Goal: Navigation & Orientation: Find specific page/section

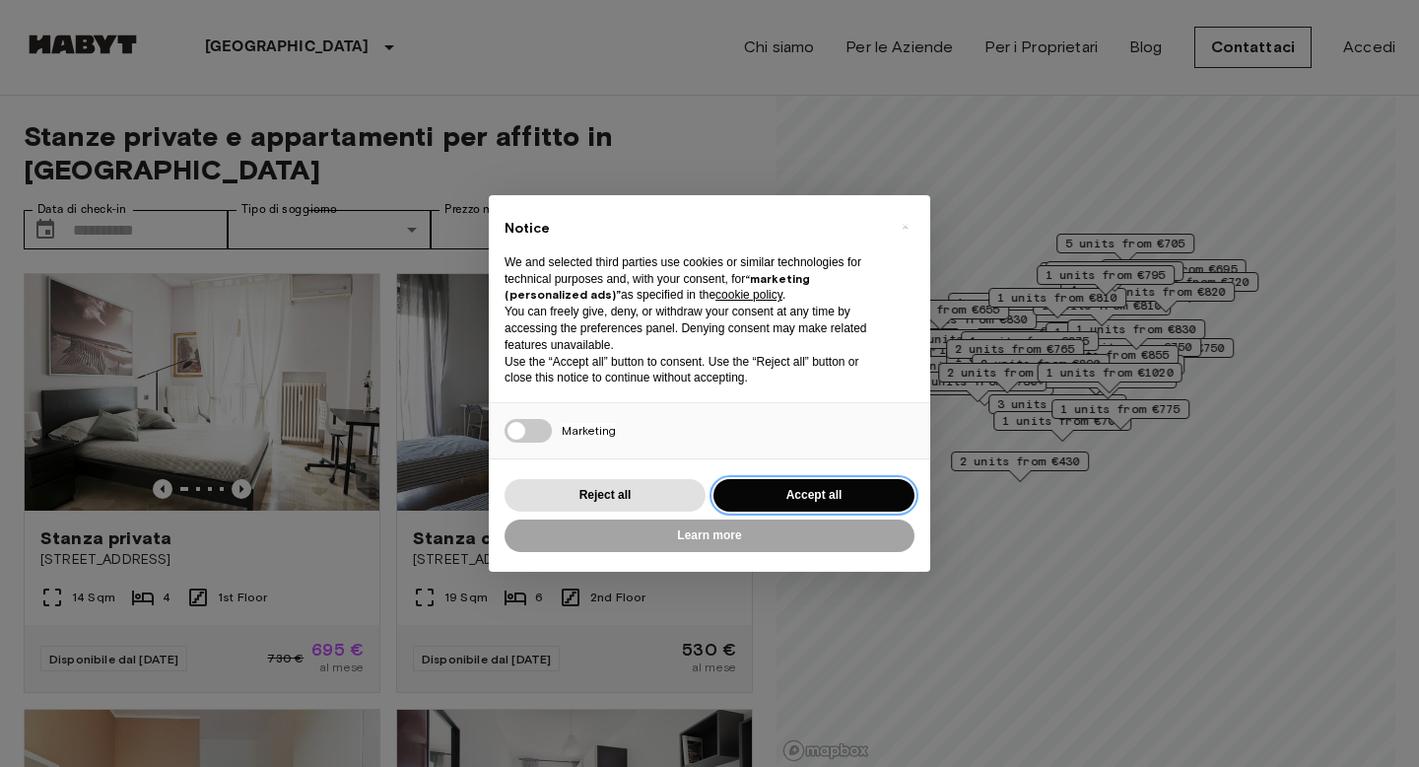
click at [847, 483] on button "Accept all" at bounding box center [813, 495] width 201 height 33
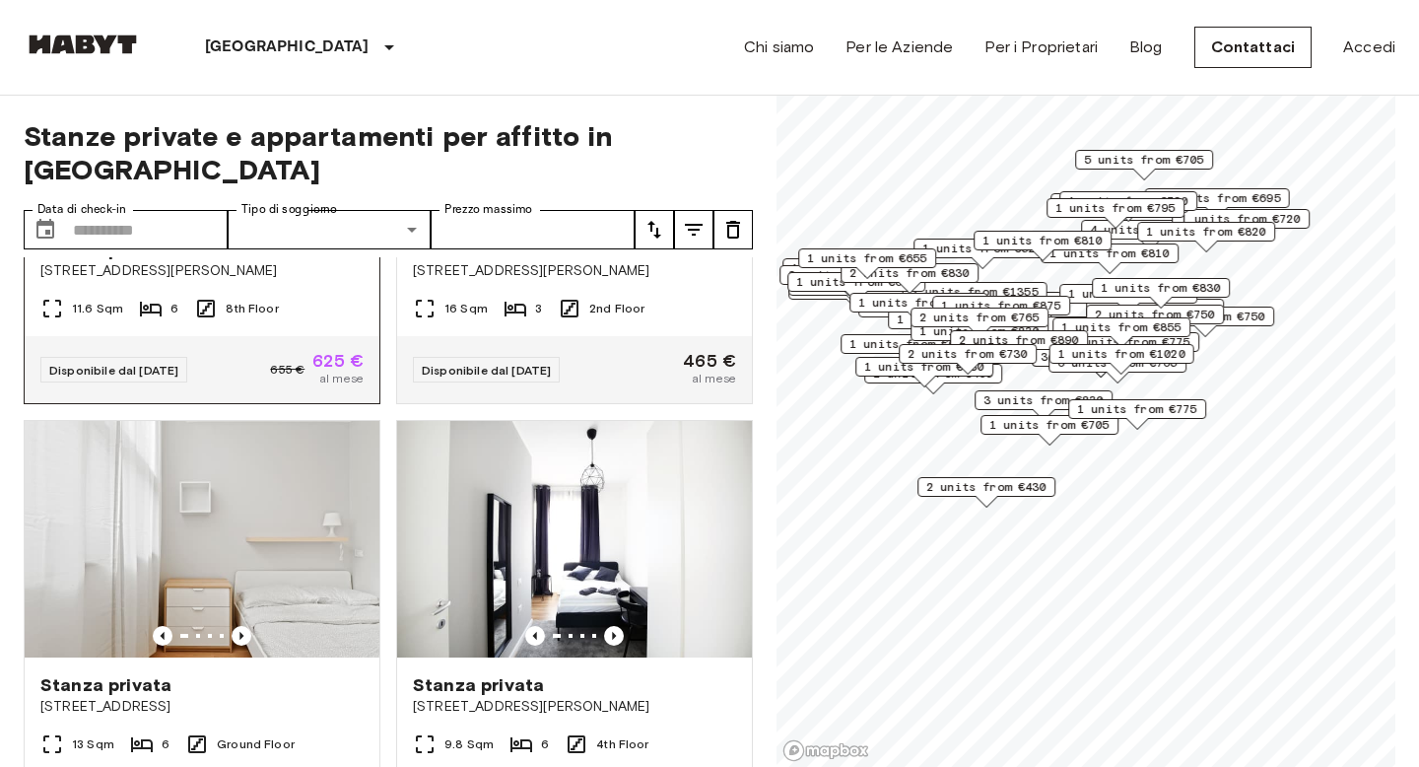
scroll to position [2532, 0]
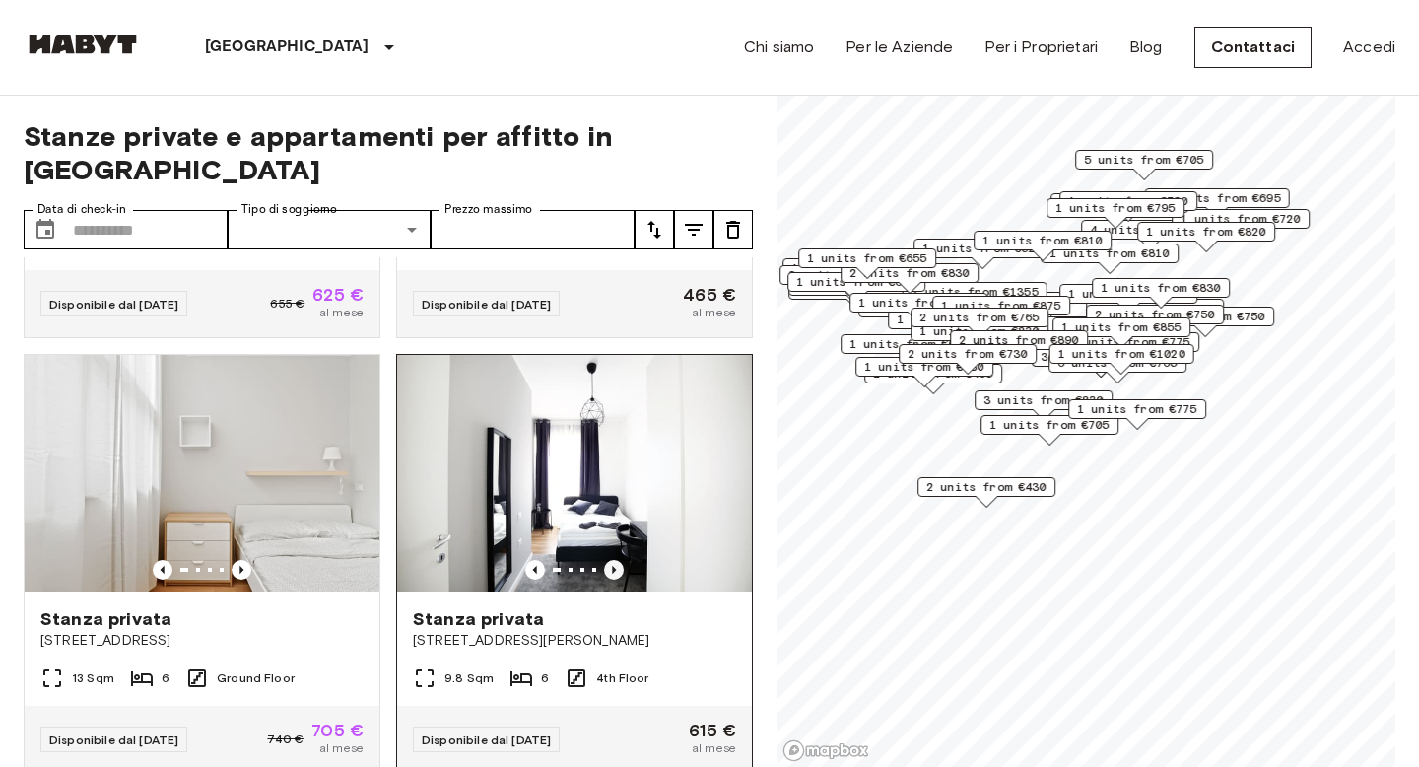
click at [615, 560] on icon "Previous image" at bounding box center [614, 570] width 20 height 20
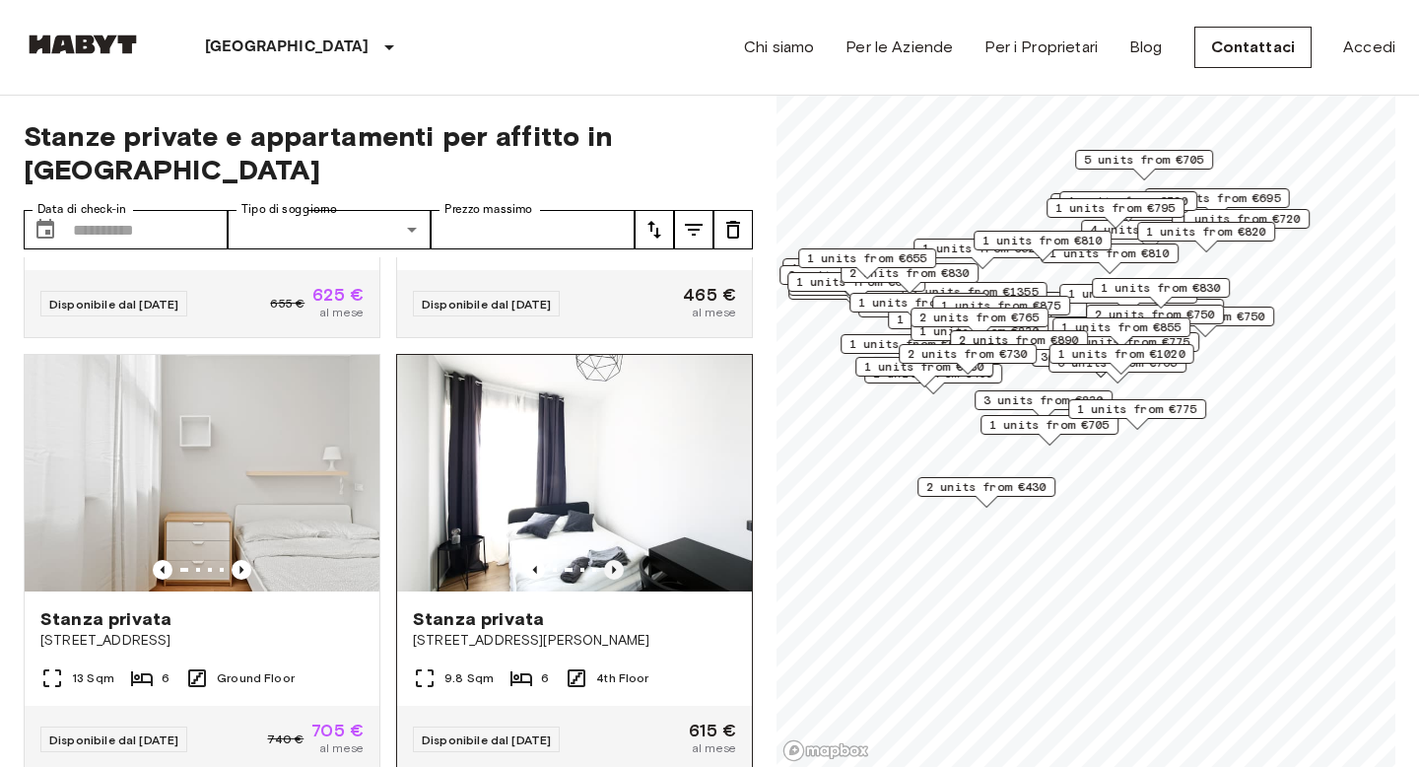
click at [615, 560] on icon "Previous image" at bounding box center [614, 570] width 20 height 20
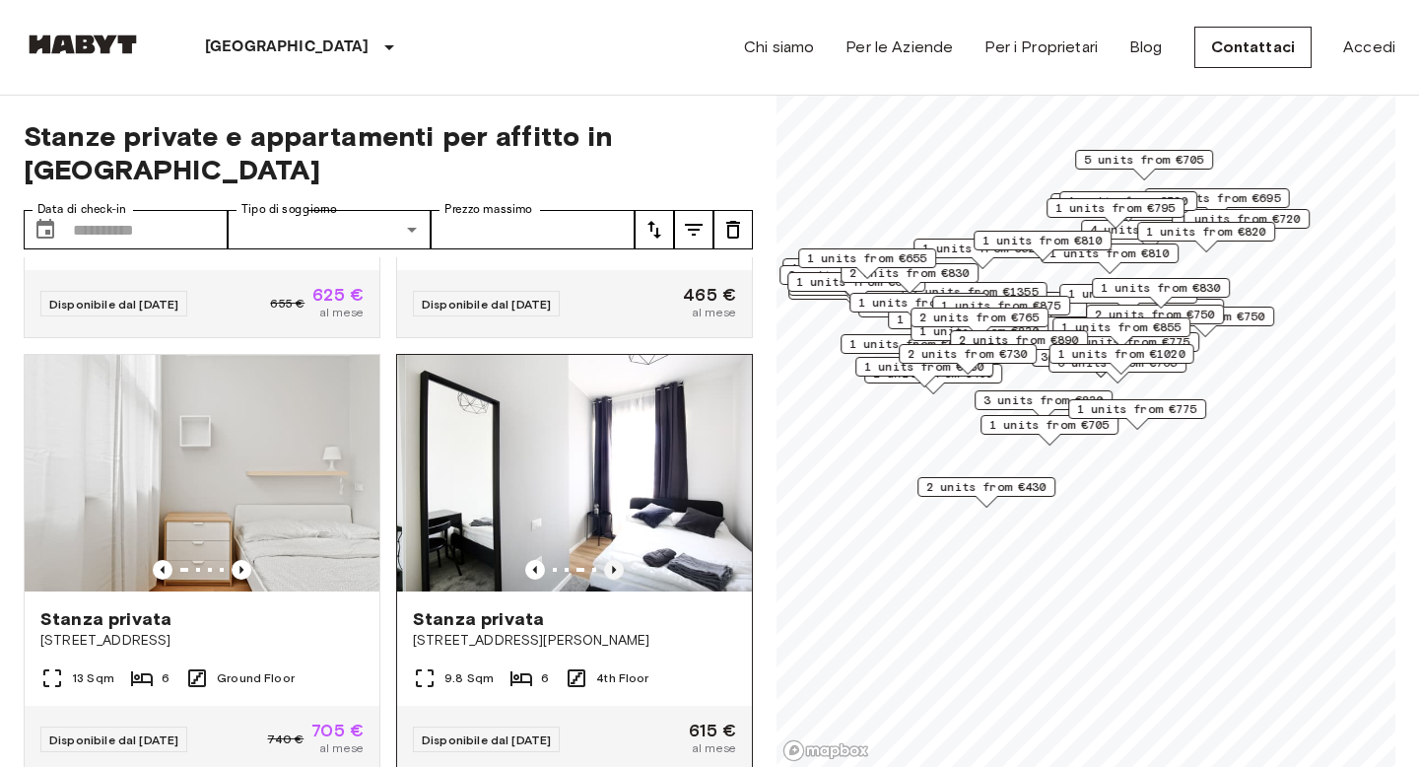
click at [615, 560] on icon "Previous image" at bounding box center [614, 570] width 20 height 20
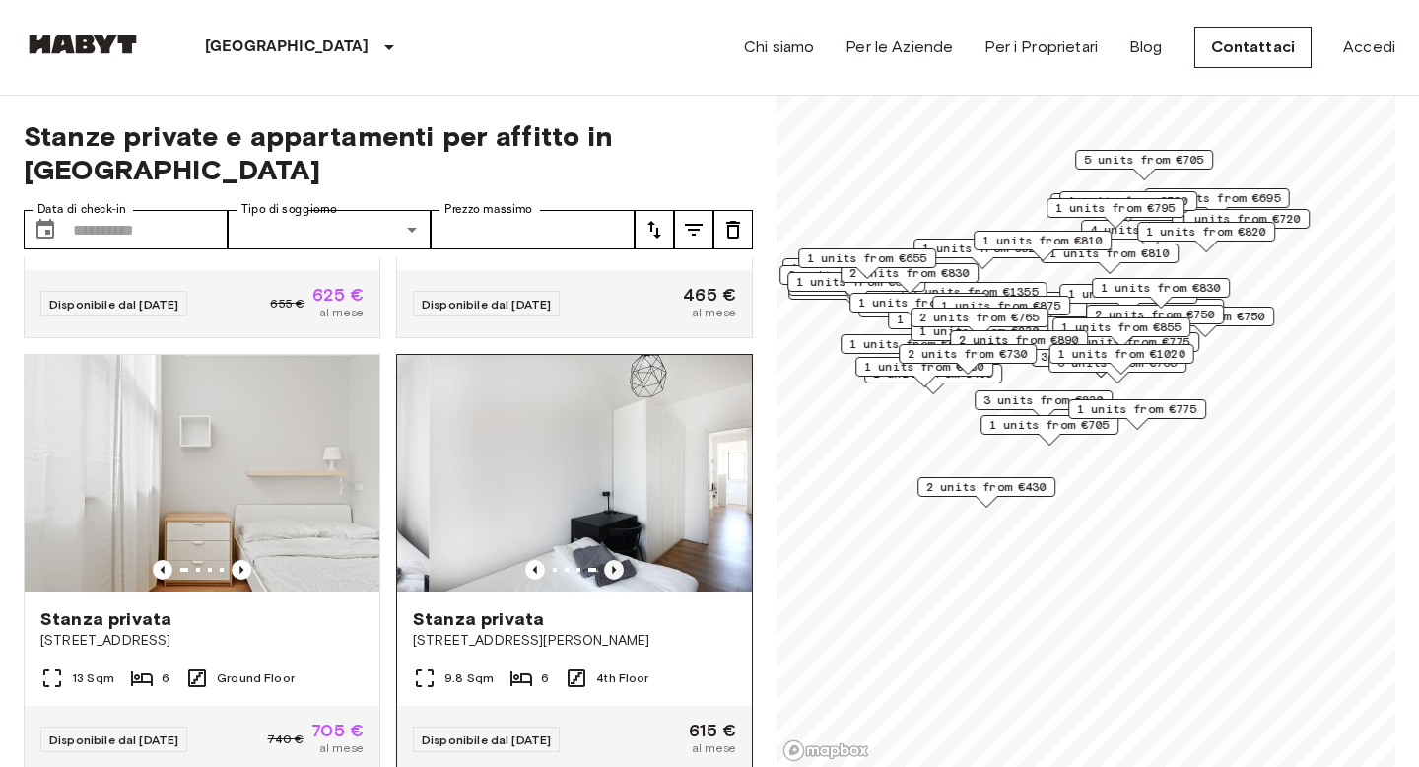
click at [616, 560] on icon "Previous image" at bounding box center [614, 570] width 20 height 20
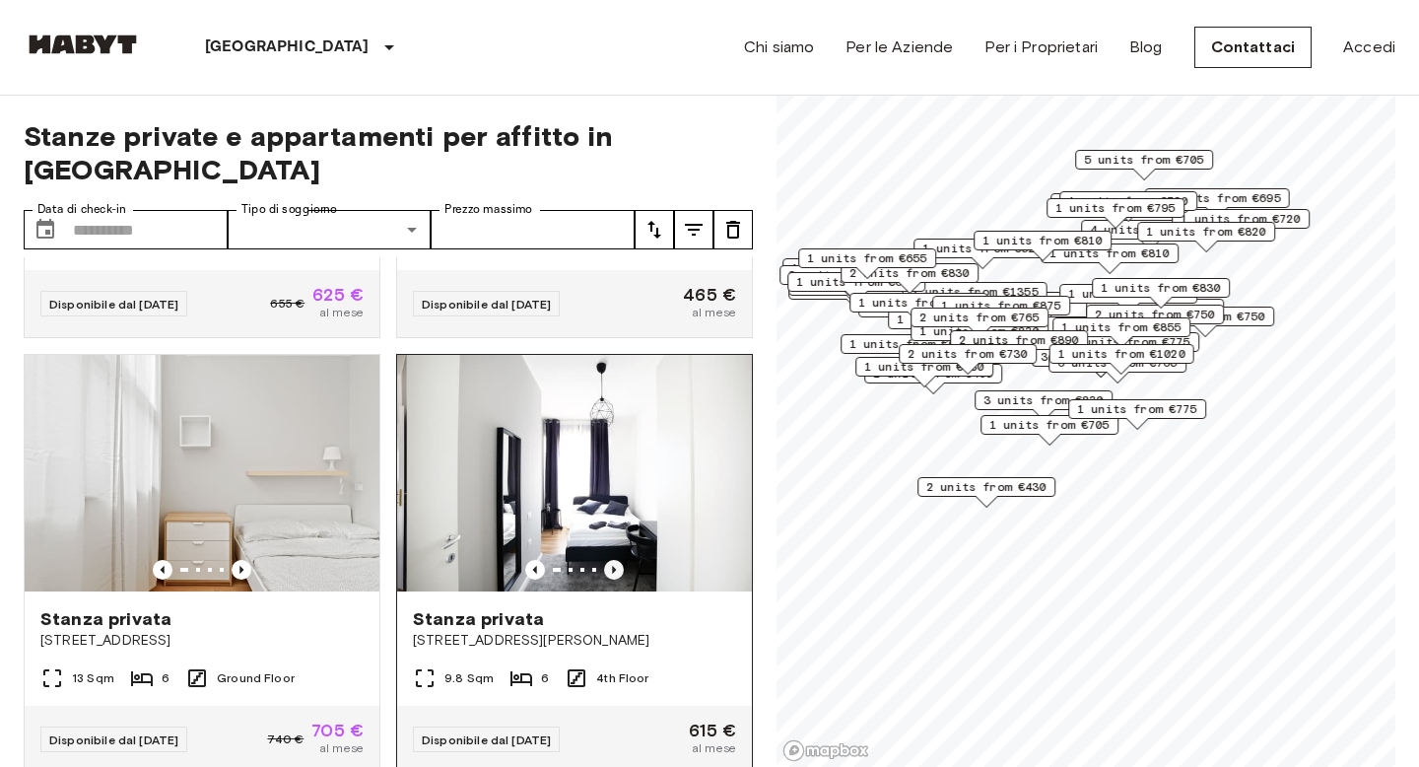
click at [616, 560] on icon "Previous image" at bounding box center [614, 570] width 20 height 20
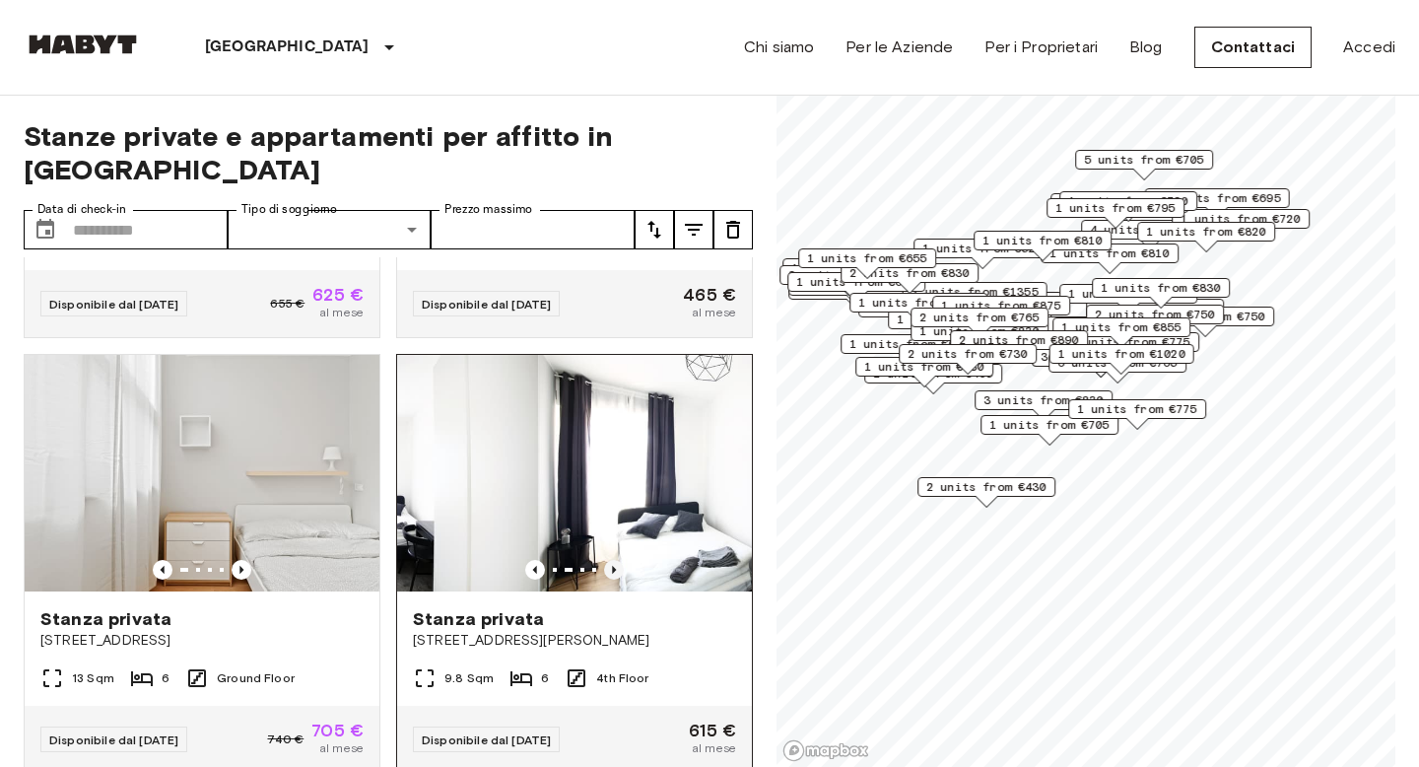
click at [616, 560] on icon "Previous image" at bounding box center [614, 570] width 20 height 20
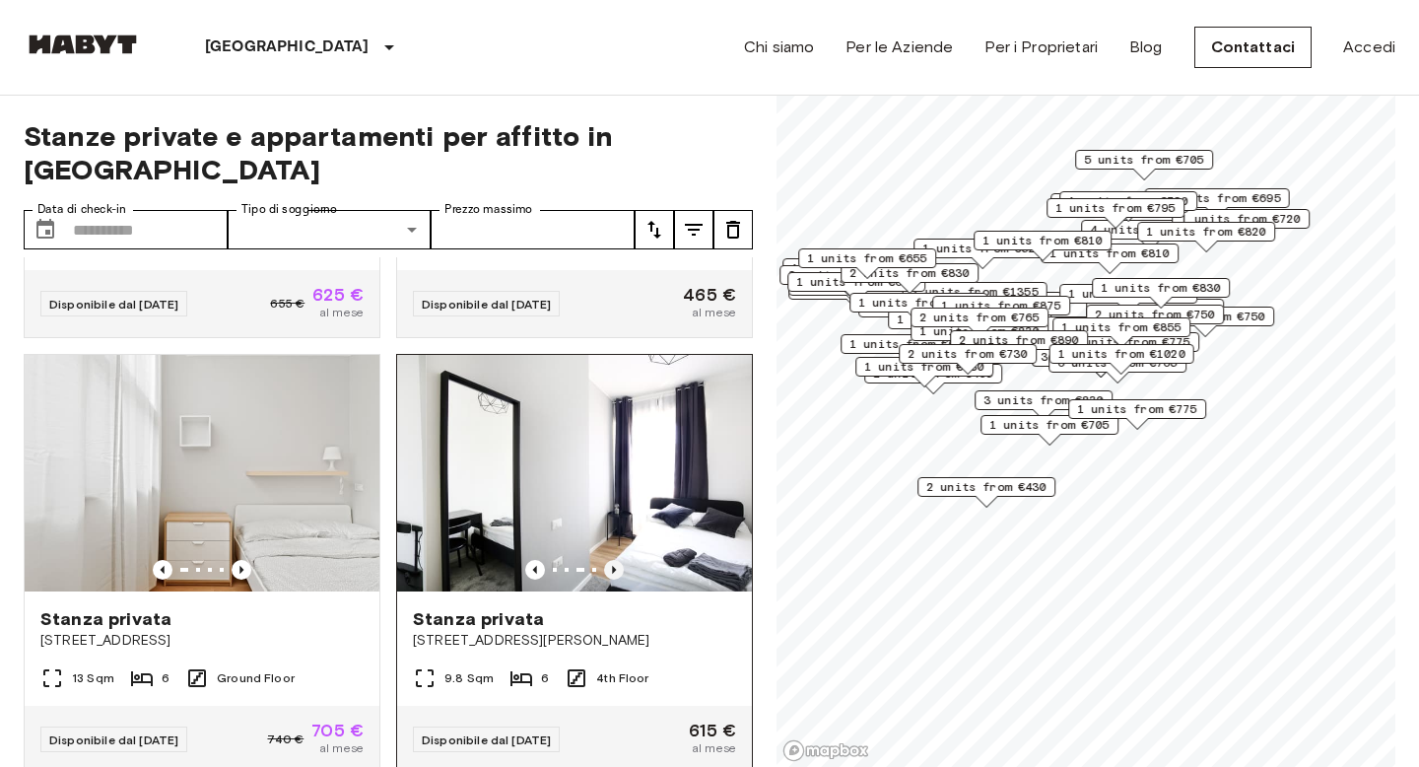
click at [616, 560] on icon "Previous image" at bounding box center [614, 570] width 20 height 20
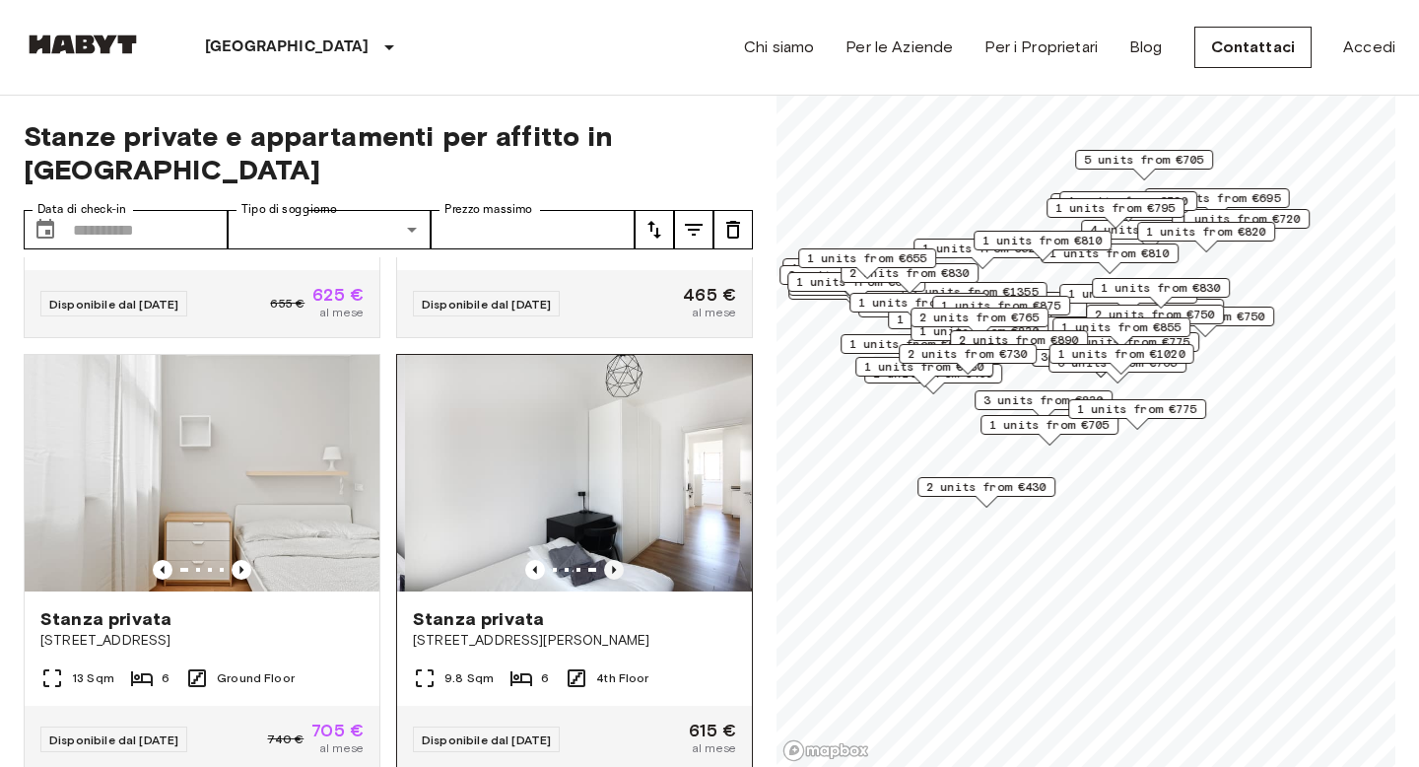
click at [616, 560] on icon "Previous image" at bounding box center [614, 570] width 20 height 20
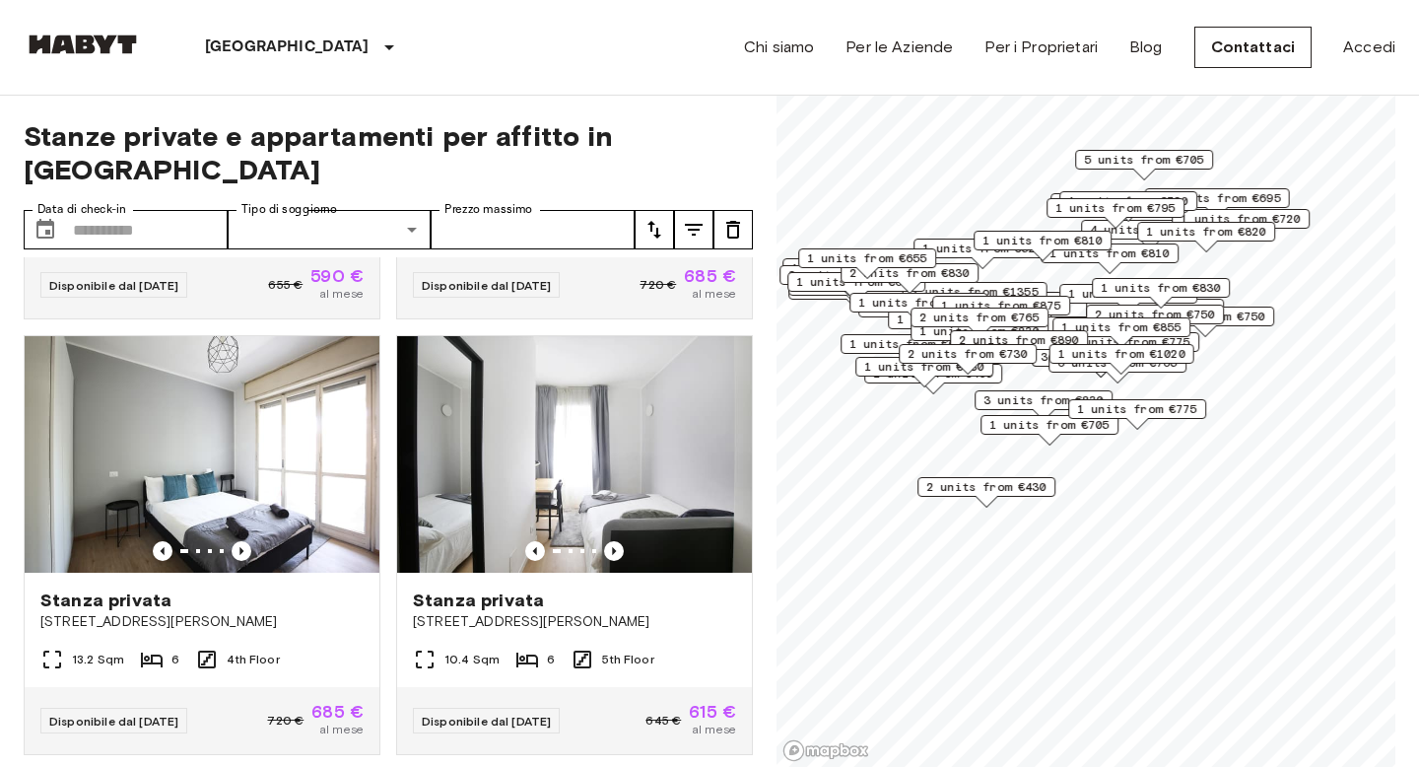
scroll to position [3594, 0]
